Goal: Find specific page/section: Find specific page/section

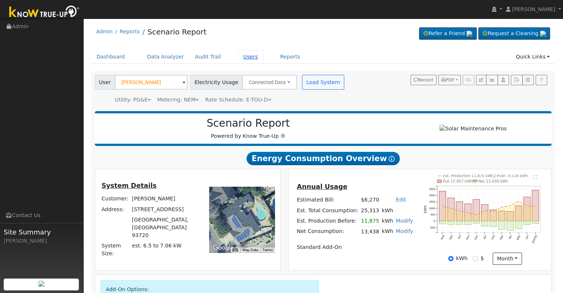
click at [238, 56] on link "Users" at bounding box center [251, 57] width 26 height 14
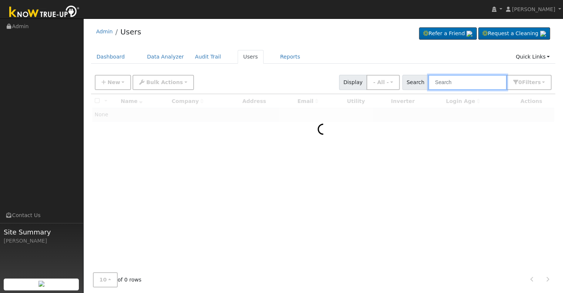
click at [451, 81] on input "text" at bounding box center [467, 82] width 79 height 15
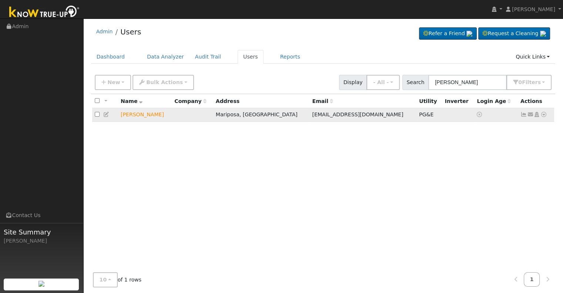
click at [545, 114] on icon at bounding box center [544, 114] width 7 height 5
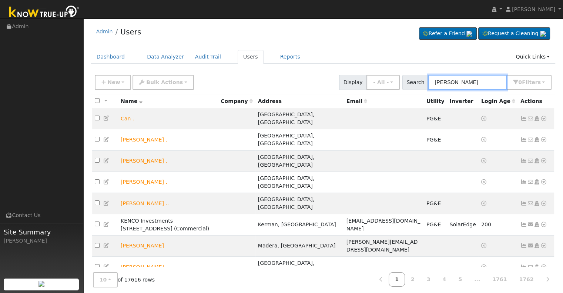
click at [488, 83] on input "[PERSON_NAME]" at bounding box center [467, 82] width 79 height 15
click at [256, 150] on td at bounding box center [236, 160] width 37 height 21
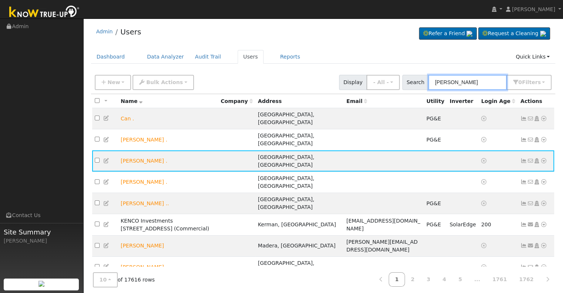
click at [487, 84] on input "[PERSON_NAME]" at bounding box center [467, 82] width 79 height 15
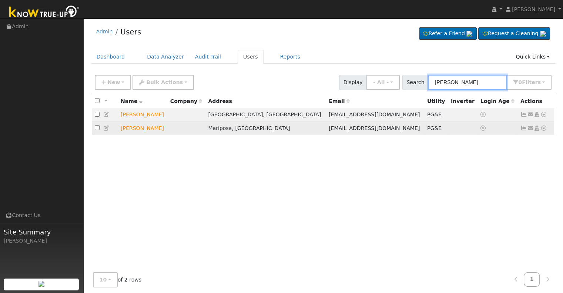
type input "[PERSON_NAME]"
click at [544, 127] on icon at bounding box center [544, 128] width 7 height 5
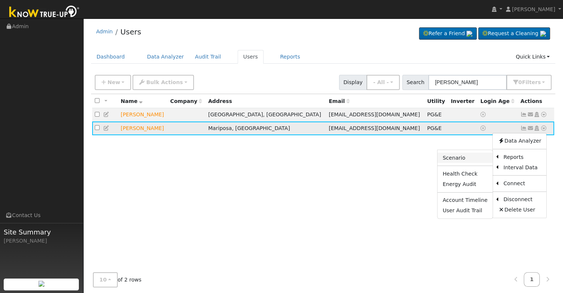
click at [466, 157] on link "Scenario" at bounding box center [465, 158] width 55 height 10
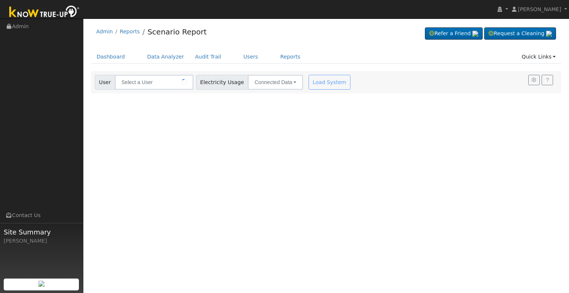
type input "[PERSON_NAME]"
